Goal: Task Accomplishment & Management: Manage account settings

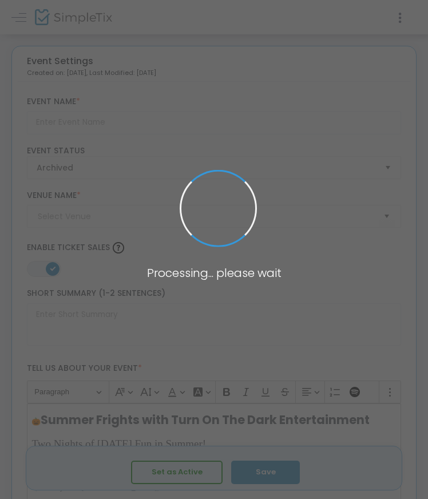
type input "Summer Frights With TOTDE"
type textarea "Join us for the hottest [DATE] party of 2025! Turn On The Dark Entertainment pr…"
type input "6.000 %"
type input "Buy Tickets"
type input "The Lyric"
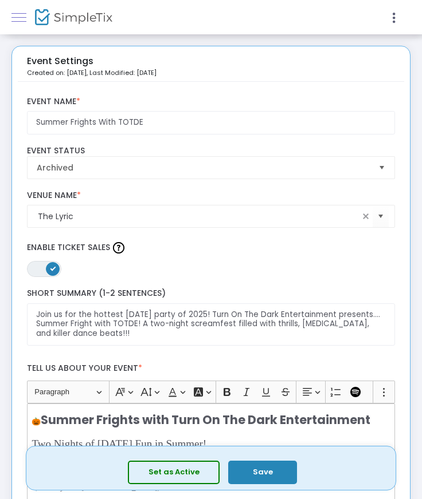
click at [14, 16] on link at bounding box center [18, 17] width 15 height 15
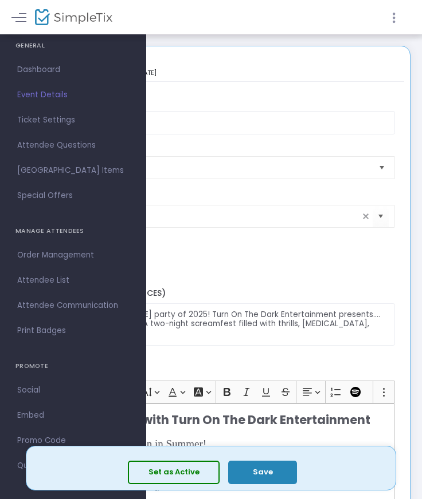
click at [394, 17] on icon at bounding box center [393, 18] width 10 height 14
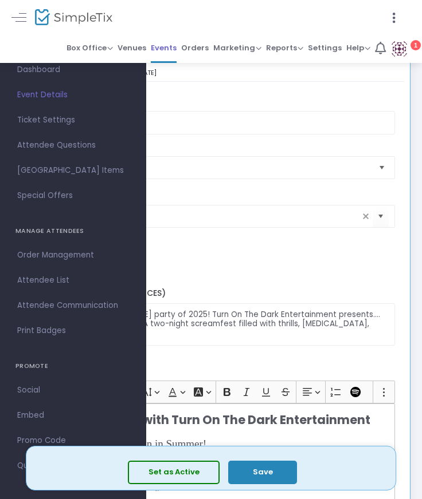
click at [162, 46] on span "Events" at bounding box center [164, 48] width 26 height 17
